Goal: Information Seeking & Learning: Check status

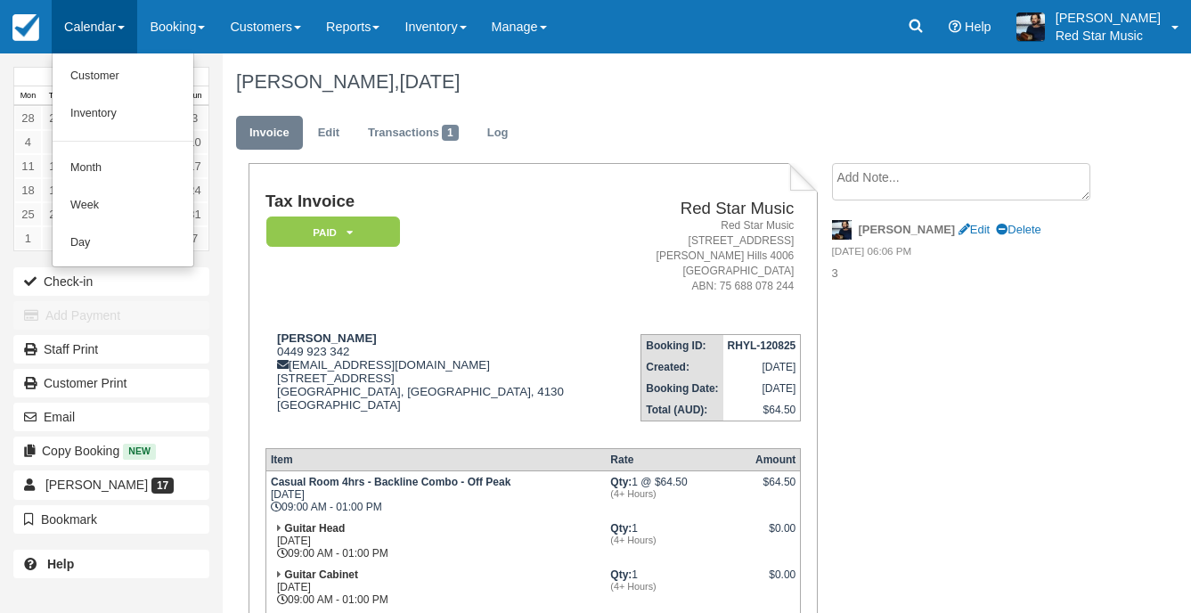
click at [108, 258] on link "Day" at bounding box center [123, 242] width 141 height 37
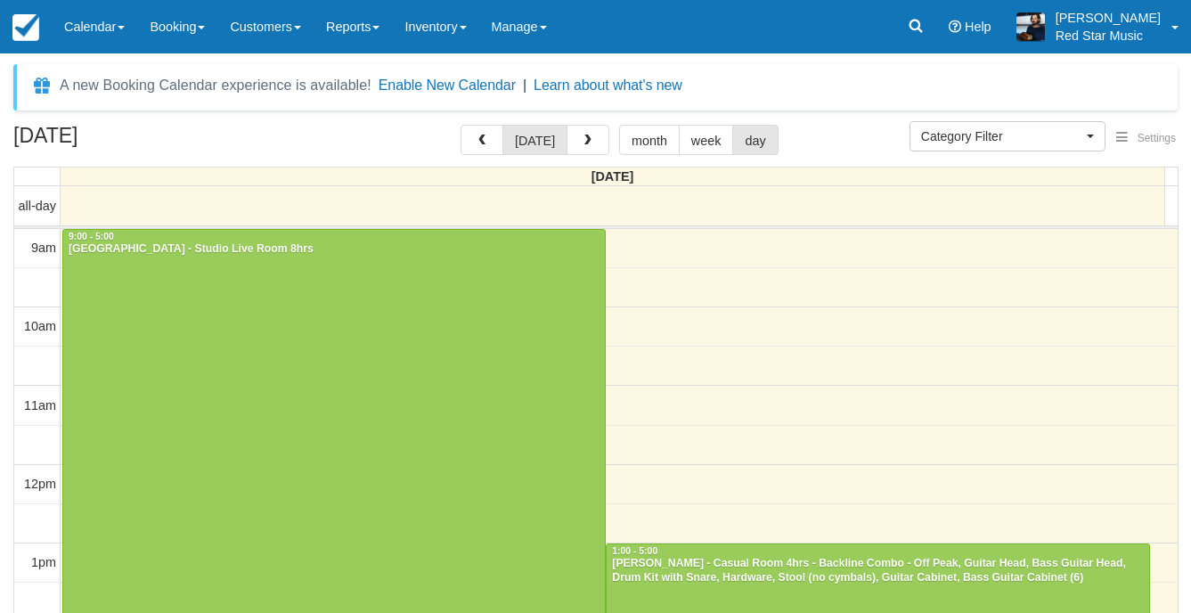
select select
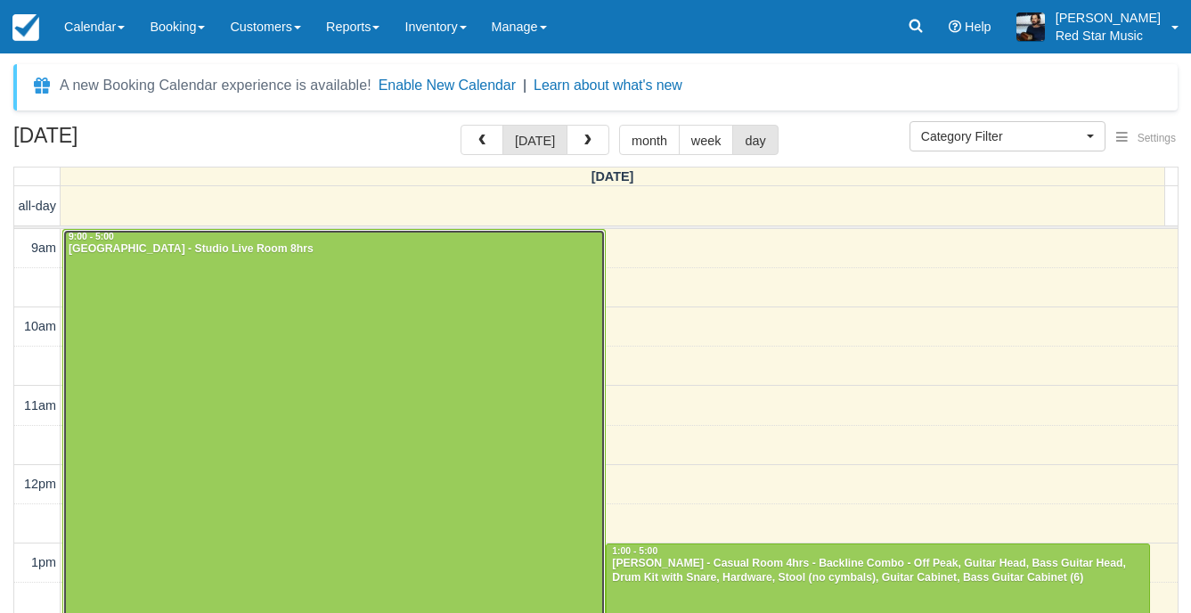
click at [283, 350] on div at bounding box center [334, 544] width 542 height 628
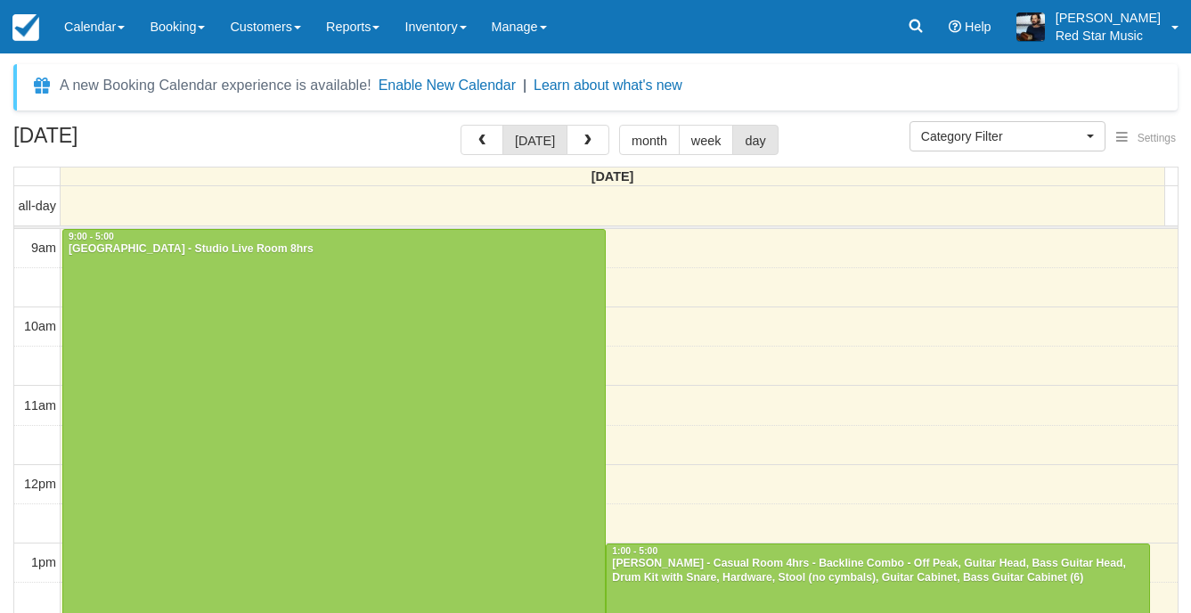
select select
click at [582, 137] on span "button" at bounding box center [588, 141] width 12 height 12
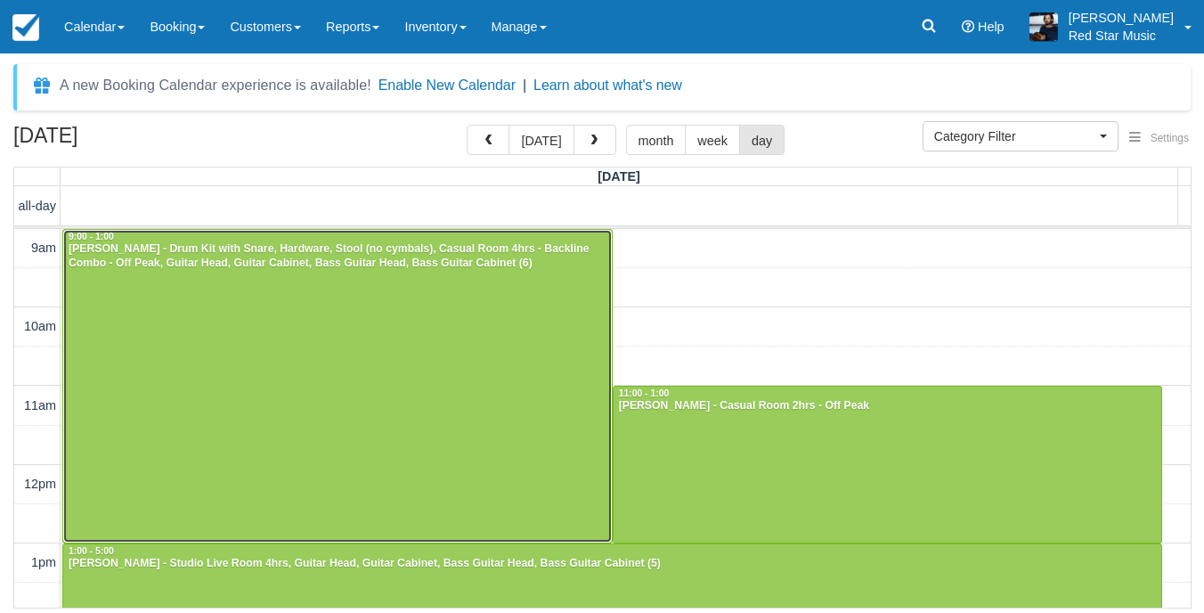
click at [347, 357] on div at bounding box center [337, 386] width 549 height 313
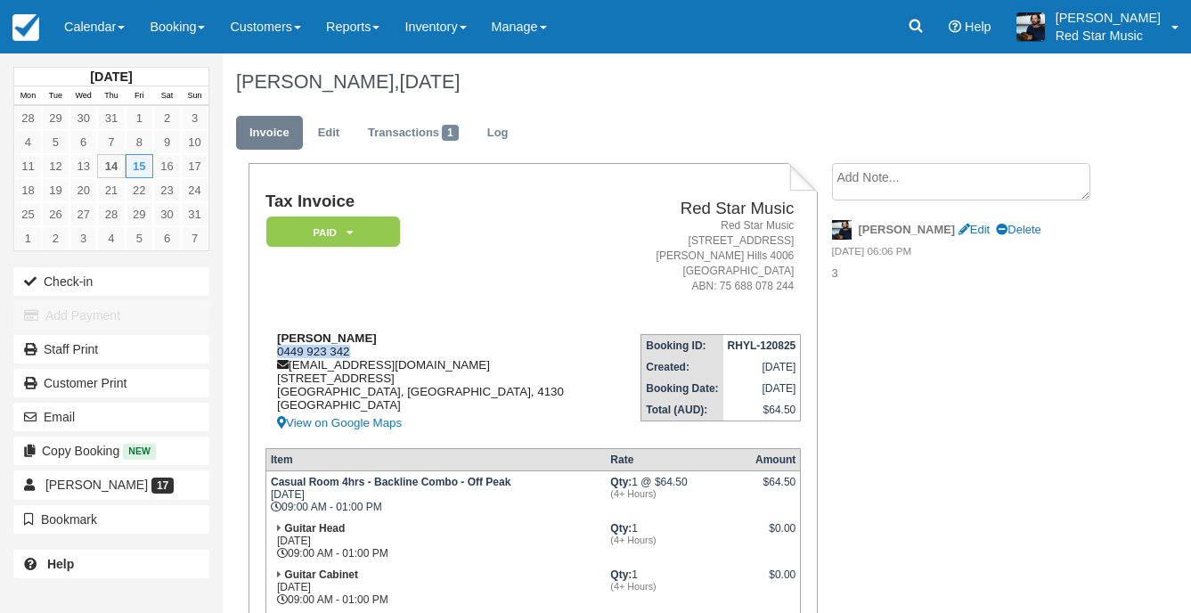
drag, startPoint x: 359, startPoint y: 349, endPoint x: 271, endPoint y: 356, distance: 88.5
click at [271, 356] on div "Max Muir 0449 923 342 maxmuirmusic@gmail.com 19 Ridgepointe Drive Cornubia, Que…" at bounding box center [439, 382] width 348 height 102
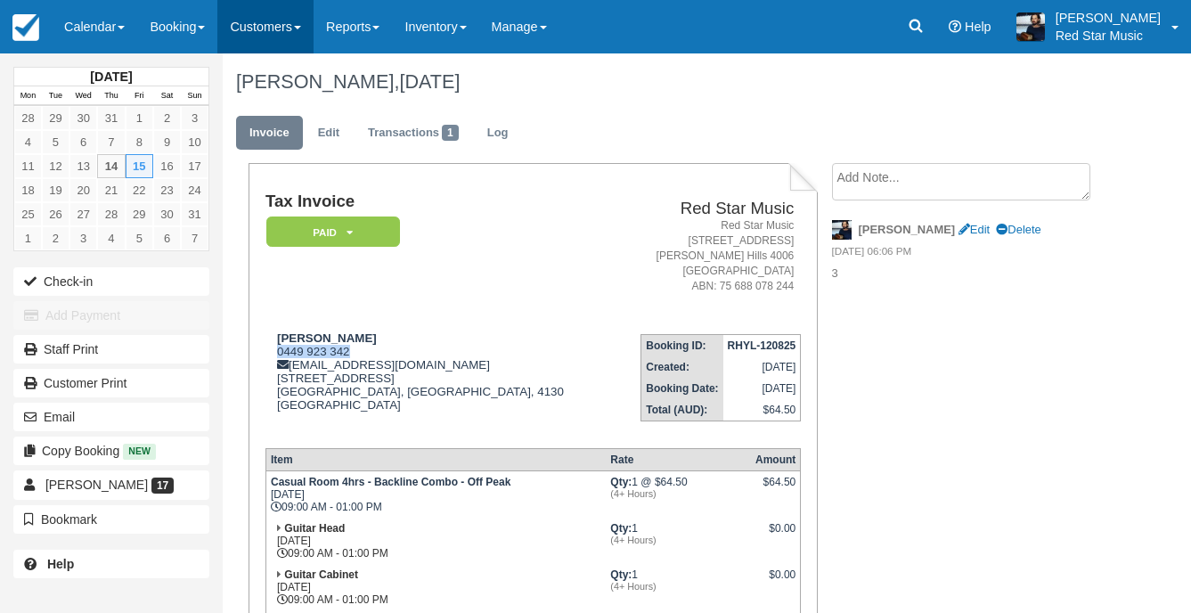
copy div "0449 923 342"
drag, startPoint x: 110, startPoint y: 37, endPoint x: 138, endPoint y: 159, distance: 126.0
click at [110, 37] on link "Calendar" at bounding box center [95, 26] width 86 height 53
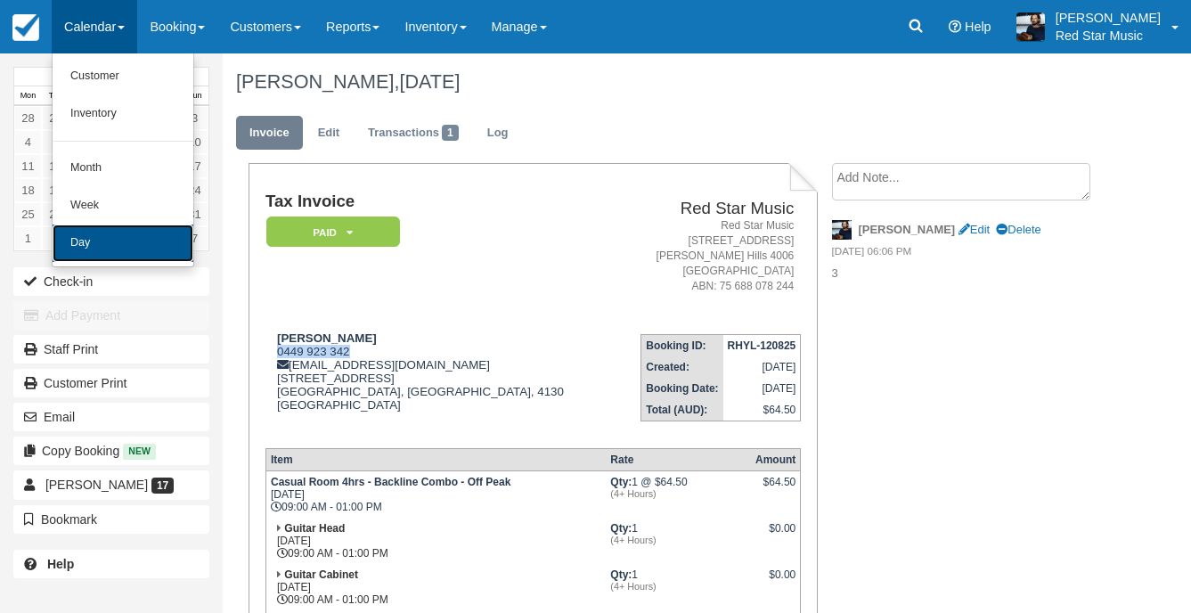
click at [149, 246] on link "Day" at bounding box center [123, 242] width 141 height 37
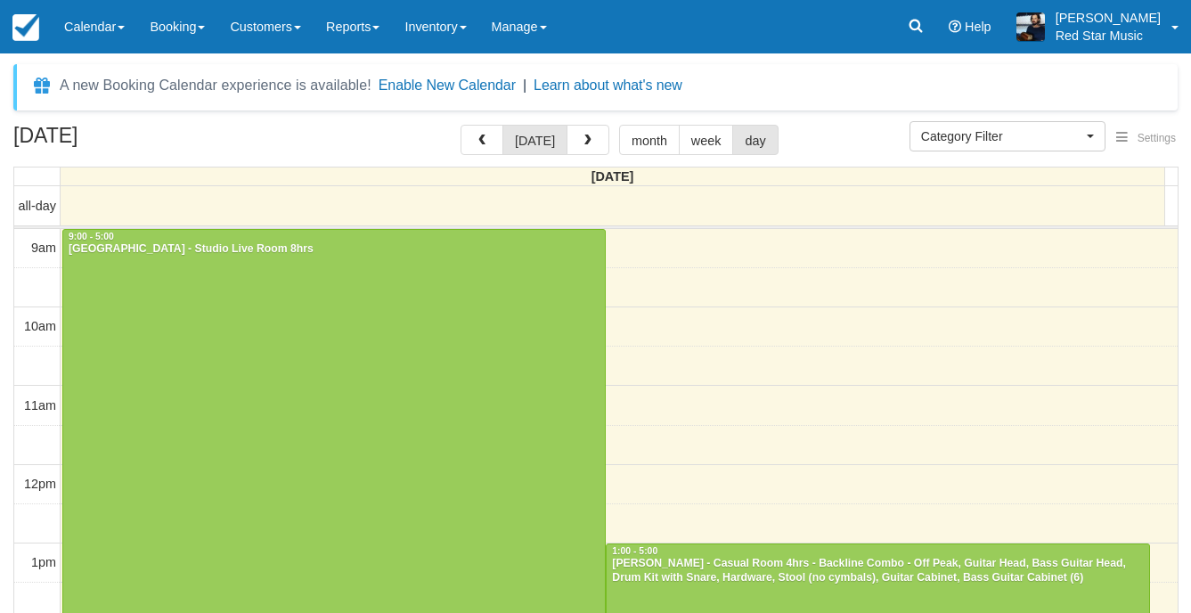
select select
